Goal: Task Accomplishment & Management: Use online tool/utility

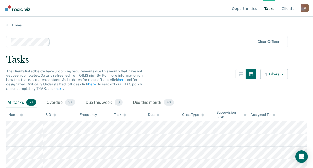
scroll to position [41, 0]
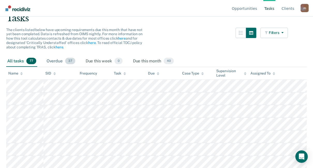
click at [53, 60] on div "Overdue 37" at bounding box center [60, 61] width 31 height 11
click at [96, 60] on div "Due this week 0" at bounding box center [103, 61] width 39 height 11
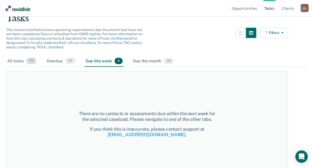
click at [20, 61] on div "All tasks 77" at bounding box center [21, 61] width 31 height 11
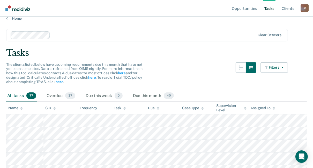
scroll to position [0, 0]
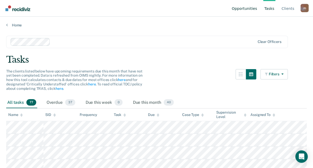
click at [245, 9] on link "Opportunities" at bounding box center [243, 8] width 27 height 17
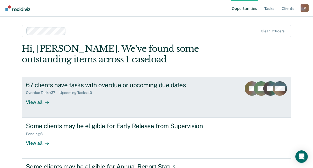
scroll to position [31, 0]
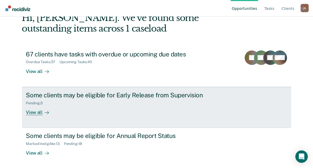
click at [34, 112] on div "View all" at bounding box center [40, 110] width 29 height 10
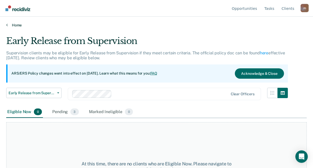
click at [8, 24] on link "Home" at bounding box center [156, 25] width 300 height 5
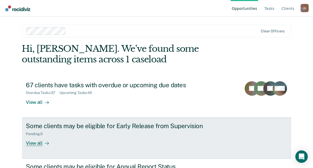
scroll to position [31, 0]
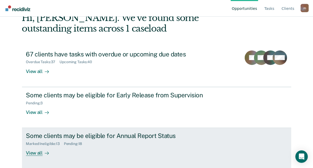
click at [36, 152] on div "View all" at bounding box center [40, 151] width 29 height 10
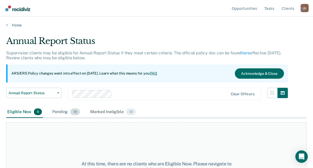
click at [61, 110] on div "Pending 18" at bounding box center [66, 111] width 30 height 11
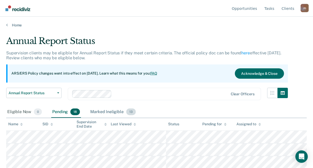
click at [104, 111] on div "Marked Ineligible 13" at bounding box center [112, 111] width 47 height 11
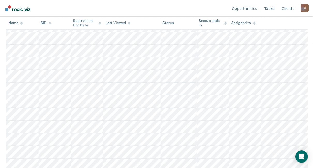
scroll to position [127, 0]
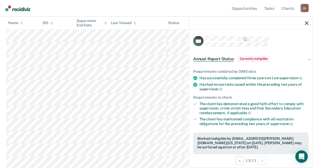
click at [243, 58] on span "Currently ineligible" at bounding box center [254, 58] width 32 height 5
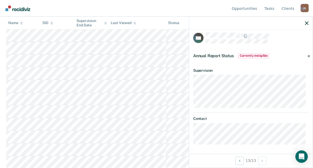
scroll to position [0, 0]
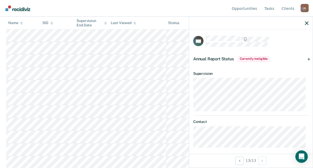
click at [208, 57] on span "Annual Report Status" at bounding box center [213, 58] width 41 height 5
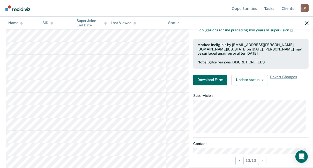
scroll to position [118, 0]
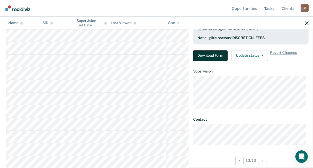
click at [208, 55] on button "Download Form" at bounding box center [210, 55] width 34 height 10
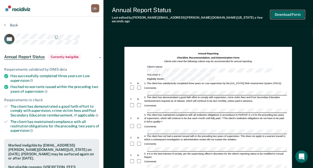
click at [285, 13] on button "Download Form" at bounding box center [287, 14] width 34 height 9
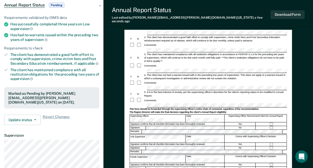
scroll to position [133, 0]
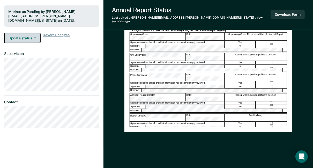
click at [27, 33] on button "Update status" at bounding box center [22, 38] width 36 height 10
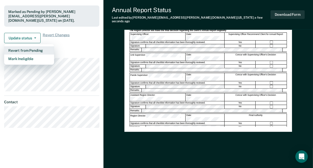
click at [28, 46] on button "Revert from Pending" at bounding box center [29, 50] width 50 height 8
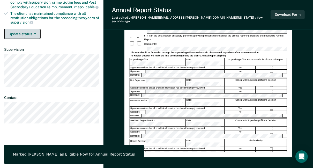
scroll to position [0, 0]
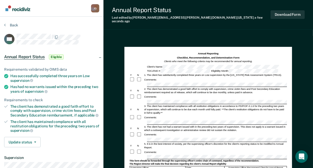
click at [56, 57] on span "Eligible" at bounding box center [56, 56] width 15 height 5
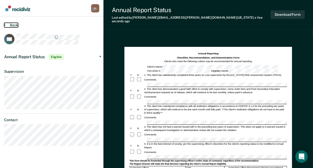
click at [5, 24] on icon at bounding box center [5, 25] width 2 height 4
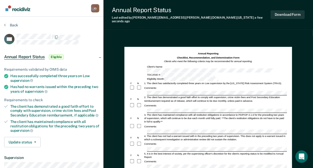
scroll to position [41, 0]
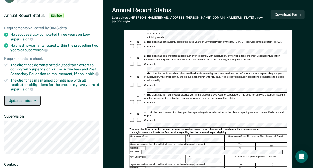
click at [29, 98] on button "Update status" at bounding box center [22, 100] width 36 height 10
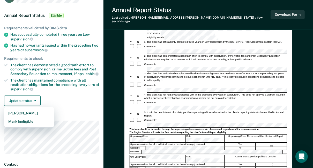
click at [60, 95] on div "Update status Mark Pending Mark Ineligible" at bounding box center [51, 100] width 95 height 10
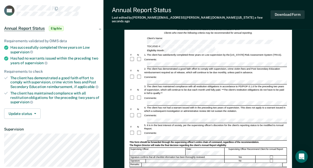
scroll to position [0, 0]
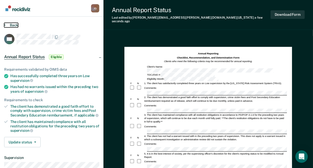
click at [14, 24] on button "Back" at bounding box center [11, 25] width 14 height 5
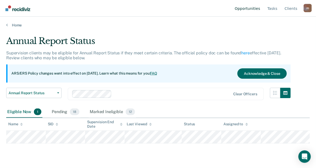
click at [252, 8] on link "Opportunities" at bounding box center [247, 8] width 27 height 17
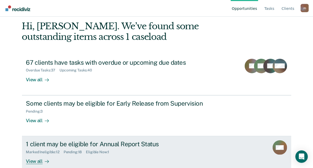
scroll to position [31, 0]
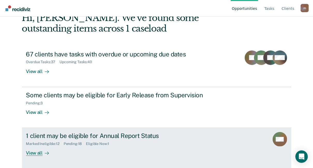
click at [37, 152] on div "View all" at bounding box center [40, 151] width 29 height 10
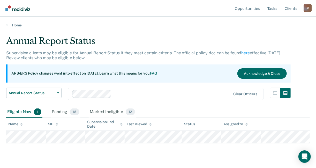
click at [22, 112] on div "Eligible Now 1" at bounding box center [24, 111] width 36 height 11
click at [60, 110] on div "Pending 18" at bounding box center [66, 111] width 30 height 11
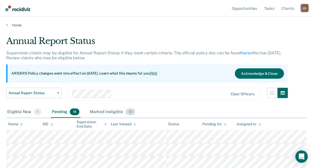
click at [105, 112] on div "Marked Ineligible 12" at bounding box center [112, 111] width 47 height 11
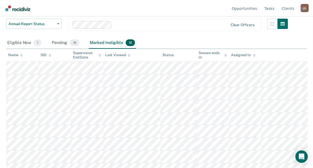
scroll to position [83, 0]
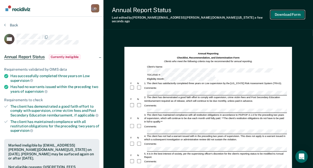
click at [288, 15] on button "Download Form" at bounding box center [287, 14] width 34 height 9
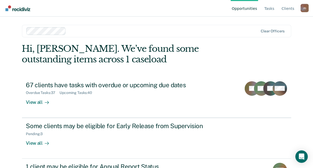
click at [248, 8] on link "Opportunities" at bounding box center [243, 8] width 27 height 17
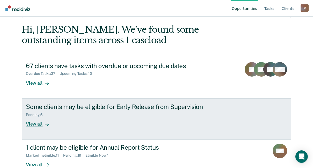
scroll to position [31, 0]
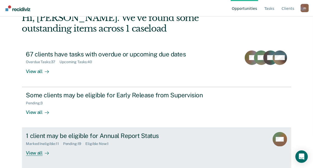
click at [35, 152] on div "View all" at bounding box center [40, 151] width 29 height 10
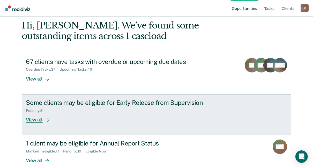
scroll to position [31, 0]
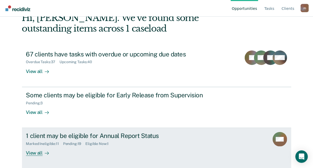
click at [50, 131] on link "1 client may be eligible for Annual Report Status Marked Ineligible : 11 Pendin…" at bounding box center [156, 148] width 269 height 41
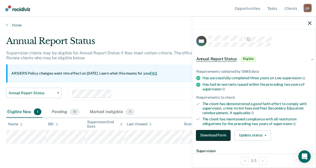
click at [217, 135] on button "Download Form" at bounding box center [213, 135] width 34 height 10
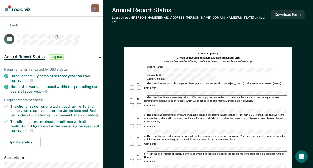
drag, startPoint x: 249, startPoint y: 127, endPoint x: 250, endPoint y: 124, distance: 3.5
drag, startPoint x: 250, startPoint y: 124, endPoint x: 224, endPoint y: 25, distance: 102.6
click at [224, 24] on div "Annual Report Status Last edited by Joanna.Gonzalez@tdcj.texas.gov an hour ago …" at bounding box center [207, 15] width 209 height 30
click at [226, 148] on form "Annual Reporting Checklist, Recommendation, and Determination Form Clients who …" at bounding box center [207, 165] width 157 height 227
click at [282, 14] on button "Download Form" at bounding box center [287, 14] width 34 height 9
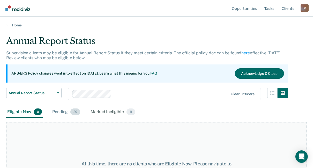
click at [58, 111] on div "Pending 20" at bounding box center [66, 111] width 30 height 11
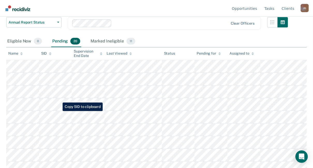
scroll to position [83, 0]
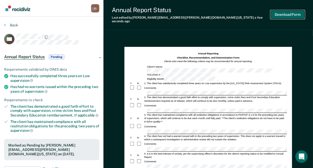
click at [292, 12] on button "Download Form" at bounding box center [287, 14] width 34 height 9
